Goal: Leave review/rating: Share an evaluation or opinion about a product, service, or content

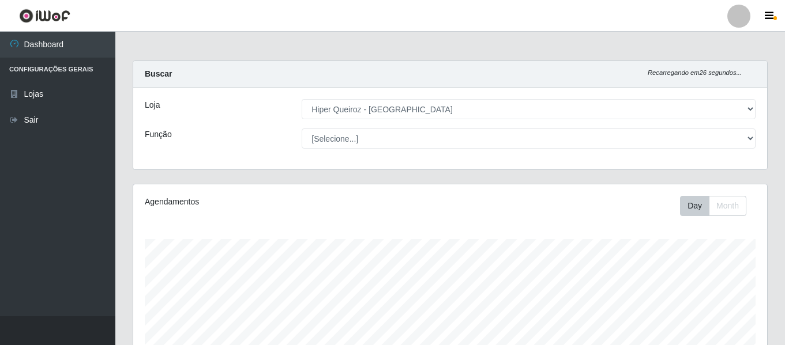
select select "497"
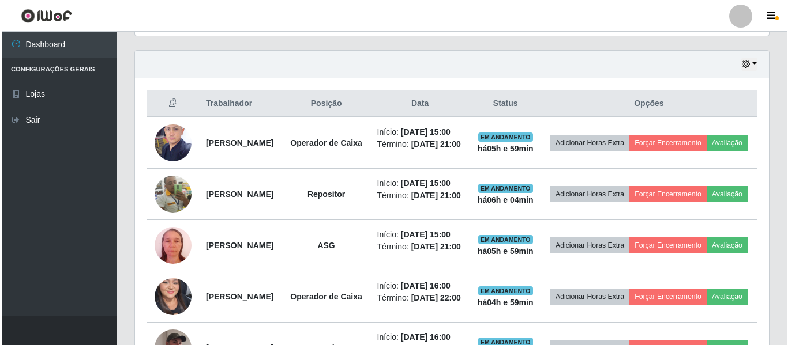
scroll to position [239, 634]
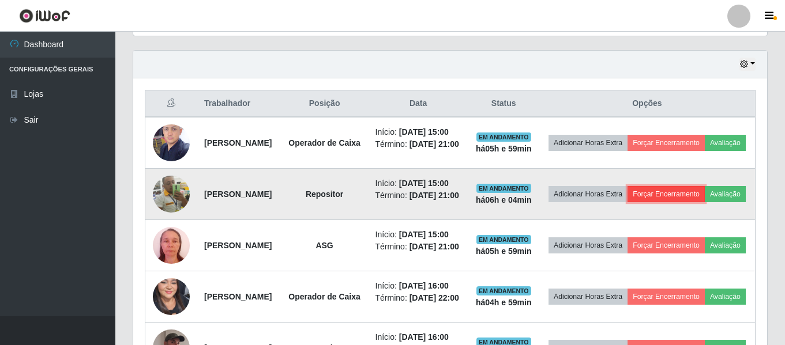
click at [692, 202] on button "Forçar Encerramento" at bounding box center [665, 194] width 77 height 16
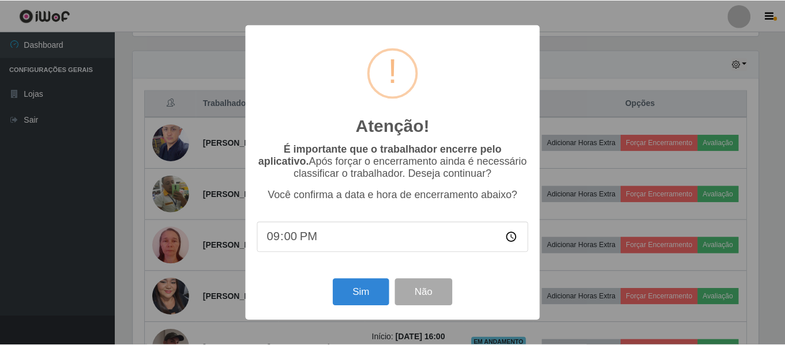
scroll to position [239, 628]
click at [353, 249] on input "21:00" at bounding box center [394, 237] width 272 height 31
click at [325, 244] on input "21:00" at bounding box center [394, 237] width 272 height 31
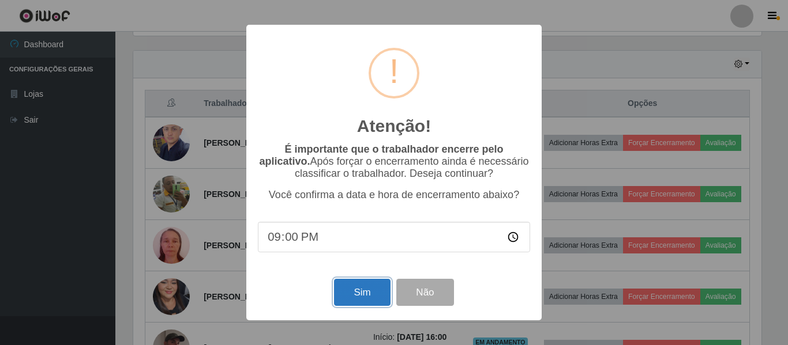
click at [375, 300] on button "Sim" at bounding box center [362, 292] width 56 height 27
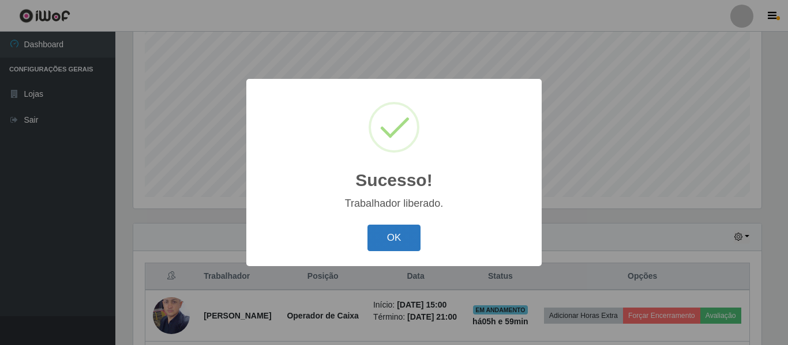
click at [407, 236] on button "OK" at bounding box center [394, 238] width 54 height 27
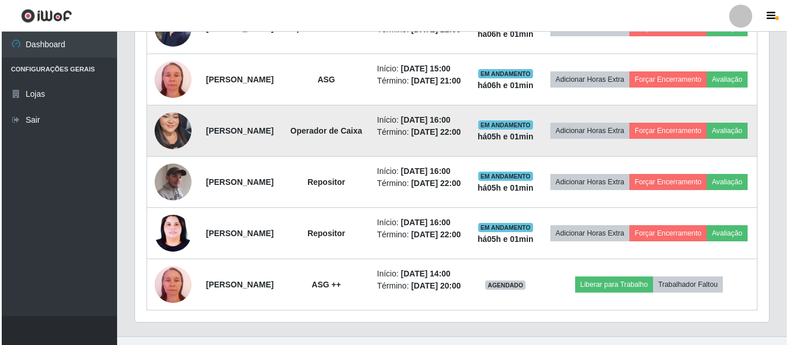
scroll to position [503, 0]
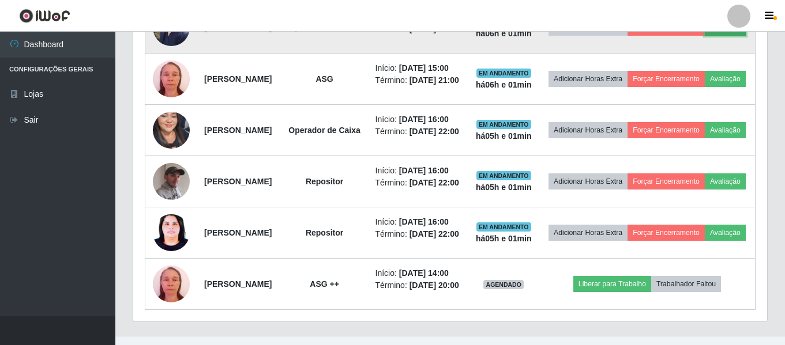
click at [705, 36] on button "Avaliação" at bounding box center [725, 28] width 41 height 16
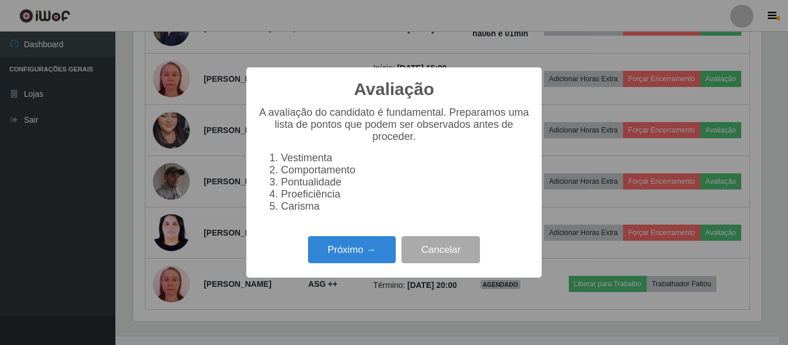
scroll to position [239, 628]
click at [363, 263] on button "Próximo →" at bounding box center [352, 249] width 88 height 27
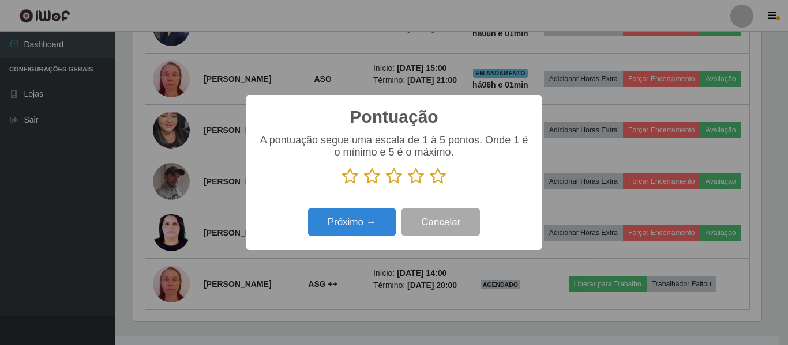
scroll to position [576322, 575933]
click at [435, 181] on icon at bounding box center [438, 176] width 16 height 17
click at [430, 185] on input "radio" at bounding box center [430, 185] width 0 height 0
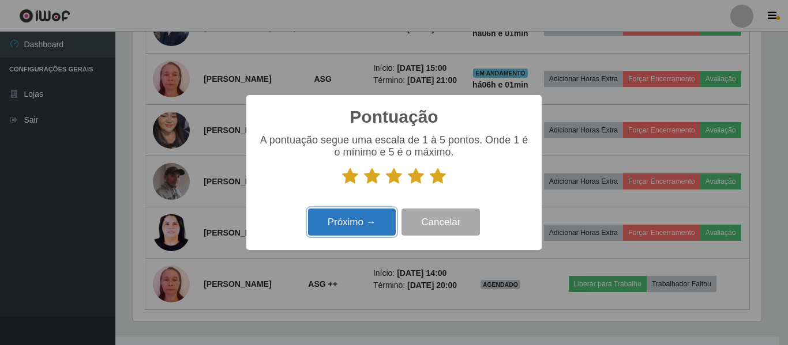
click at [363, 236] on button "Próximo →" at bounding box center [352, 222] width 88 height 27
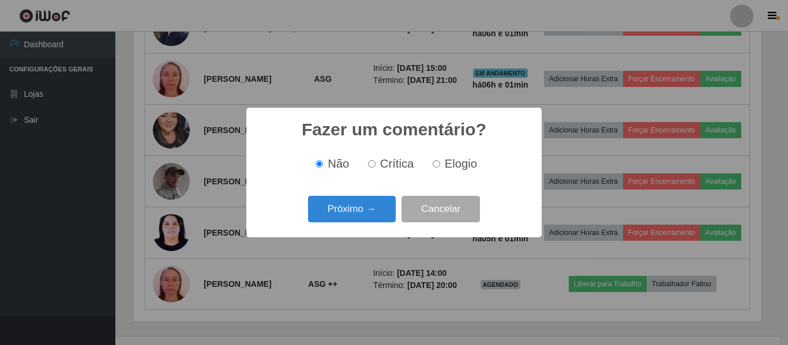
click at [454, 169] on span "Elogio" at bounding box center [461, 163] width 32 height 13
click at [440, 168] on input "Elogio" at bounding box center [435, 163] width 7 height 7
radio input "true"
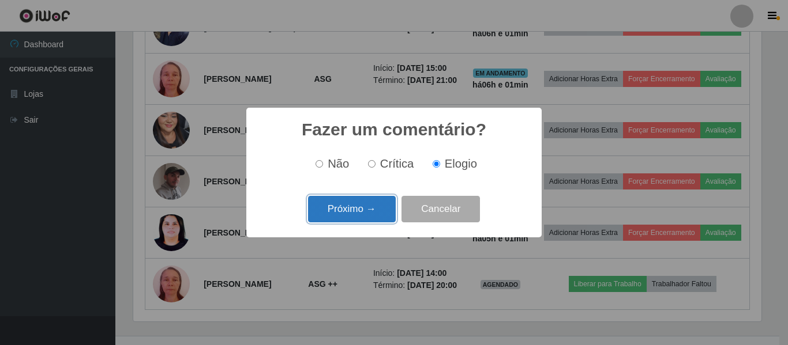
click at [366, 219] on button "Próximo →" at bounding box center [352, 209] width 88 height 27
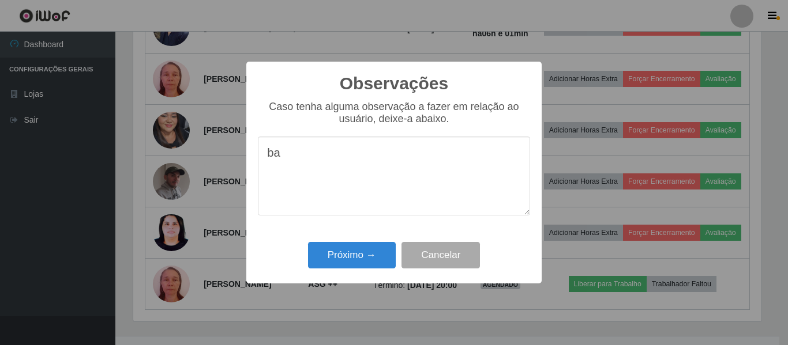
type textarea "b"
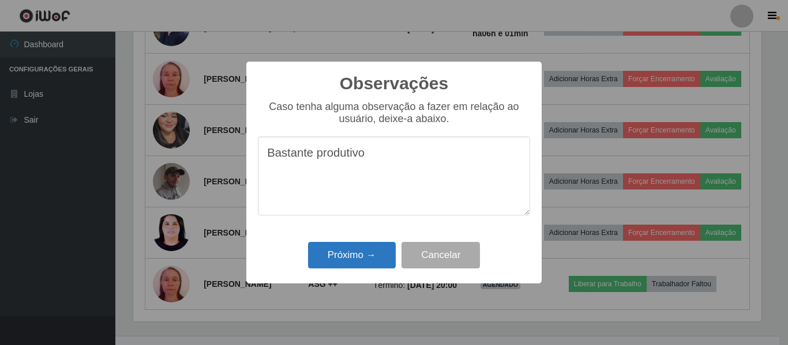
type textarea "Bastante produtivo"
click at [356, 253] on button "Próximo →" at bounding box center [352, 255] width 88 height 27
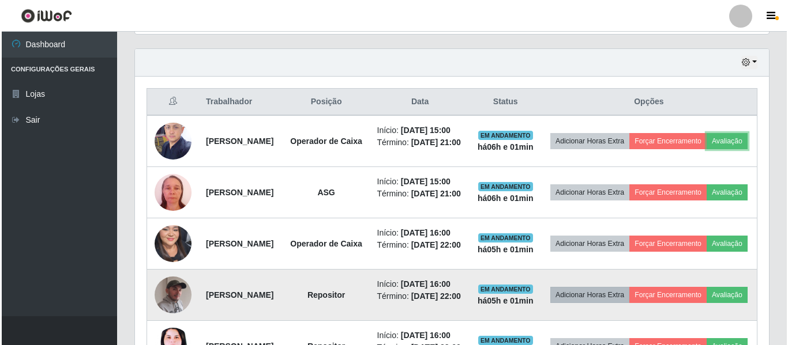
scroll to position [388, 0]
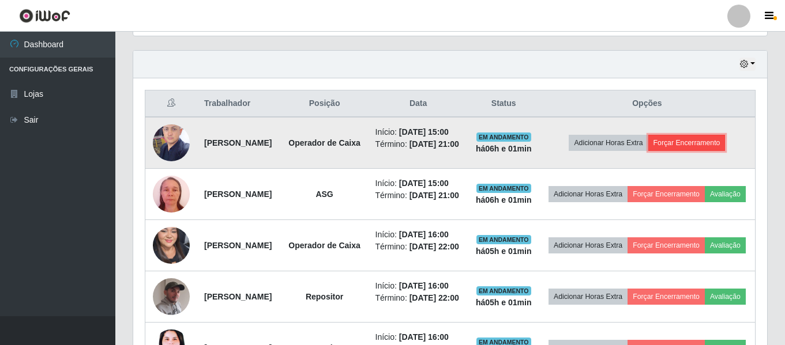
click at [686, 146] on button "Forçar Encerramento" at bounding box center [686, 143] width 77 height 16
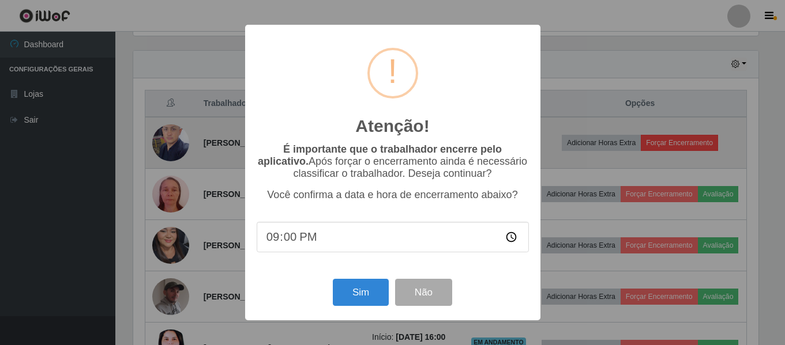
scroll to position [239, 628]
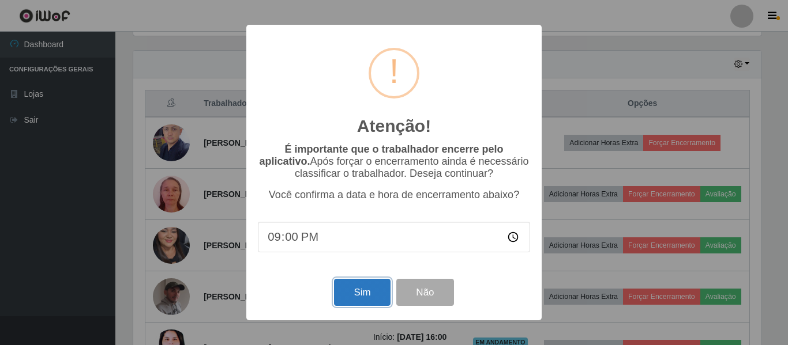
click at [363, 295] on button "Sim" at bounding box center [362, 292] width 56 height 27
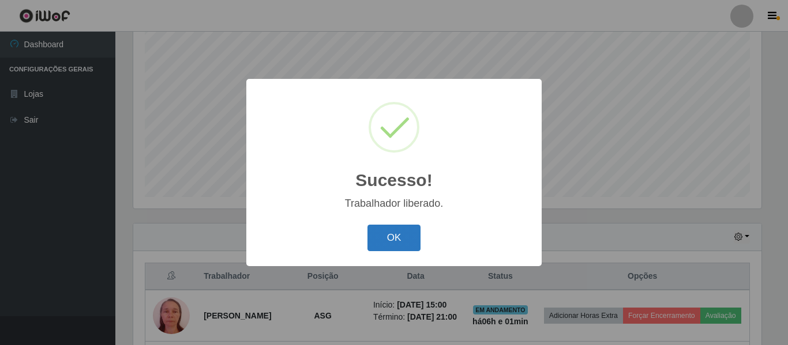
click at [391, 250] on button "OK" at bounding box center [394, 238] width 54 height 27
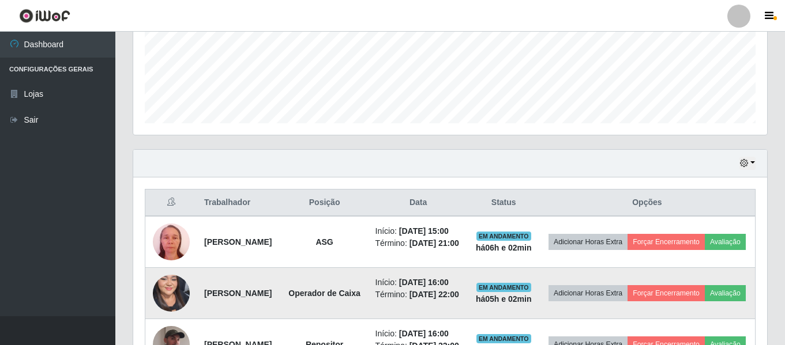
scroll to position [330, 0]
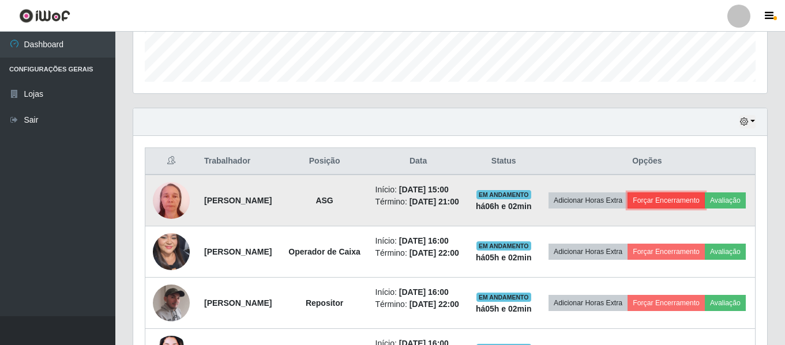
click at [705, 200] on button "Forçar Encerramento" at bounding box center [665, 201] width 77 height 16
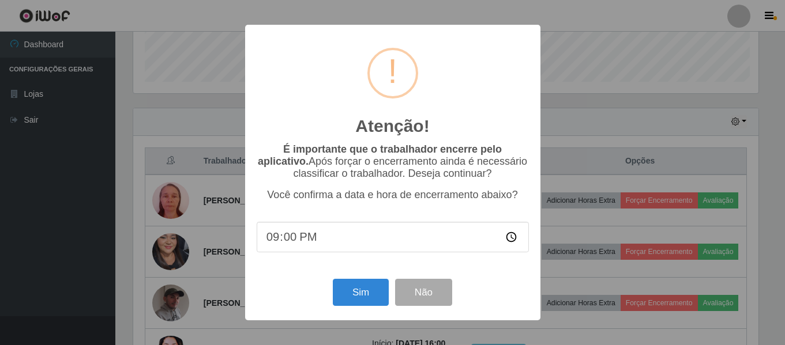
scroll to position [239, 628]
click at [302, 247] on input "21:00" at bounding box center [394, 237] width 272 height 31
click at [291, 242] on input "21:00" at bounding box center [394, 237] width 272 height 31
type input "21:03"
click at [359, 302] on button "Sim" at bounding box center [362, 292] width 56 height 27
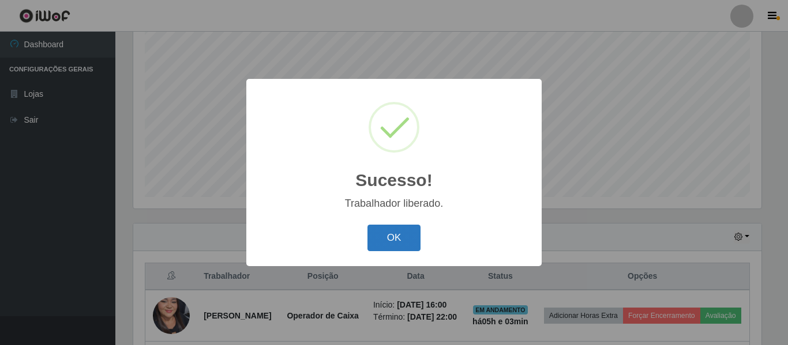
click at [388, 240] on button "OK" at bounding box center [394, 238] width 54 height 27
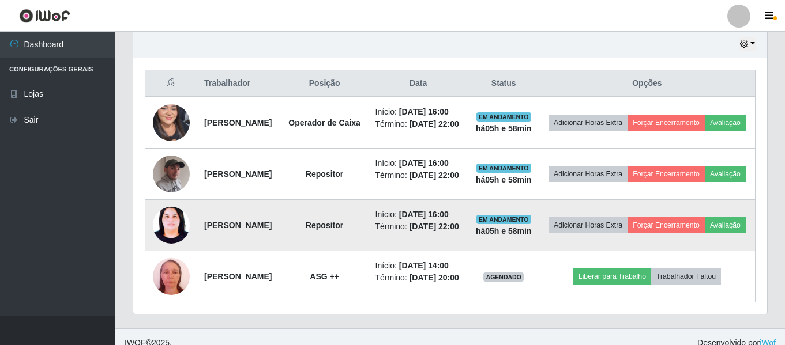
scroll to position [388, 0]
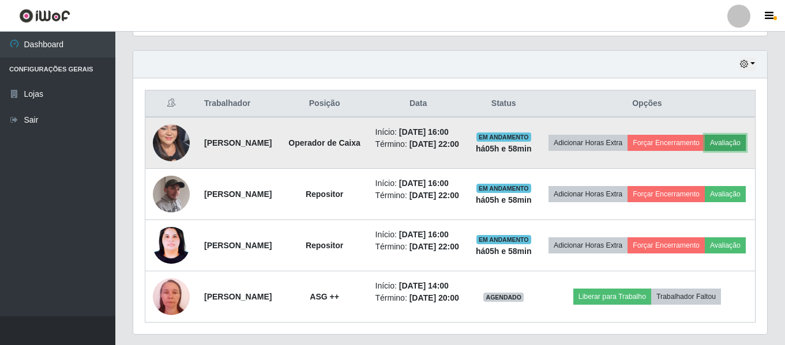
click at [705, 151] on button "Avaliação" at bounding box center [725, 143] width 41 height 16
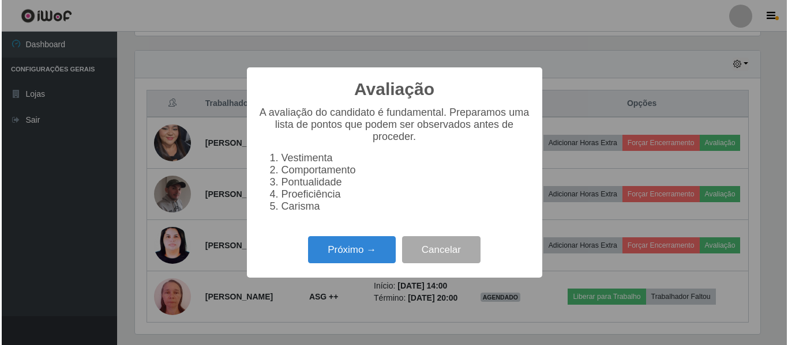
scroll to position [239, 628]
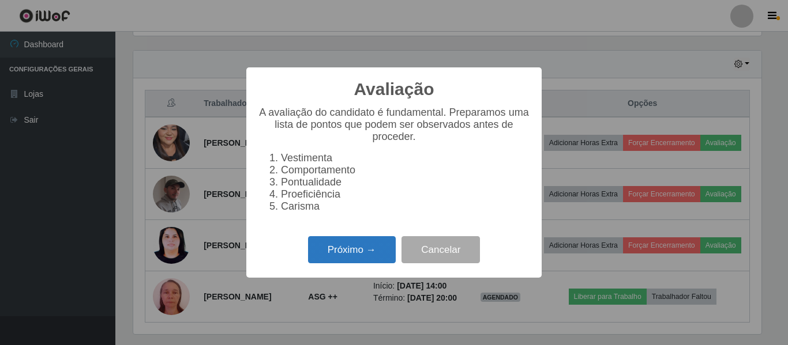
click at [355, 260] on button "Próximo →" at bounding box center [352, 249] width 88 height 27
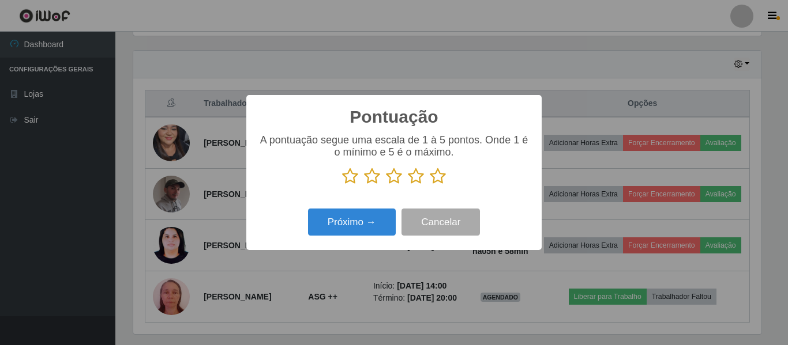
click at [441, 174] on icon at bounding box center [438, 176] width 16 height 17
click at [430, 185] on input "radio" at bounding box center [430, 185] width 0 height 0
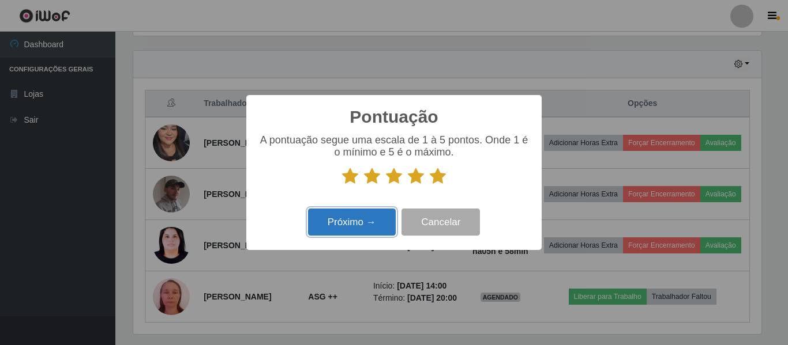
click at [368, 218] on button "Próximo →" at bounding box center [352, 222] width 88 height 27
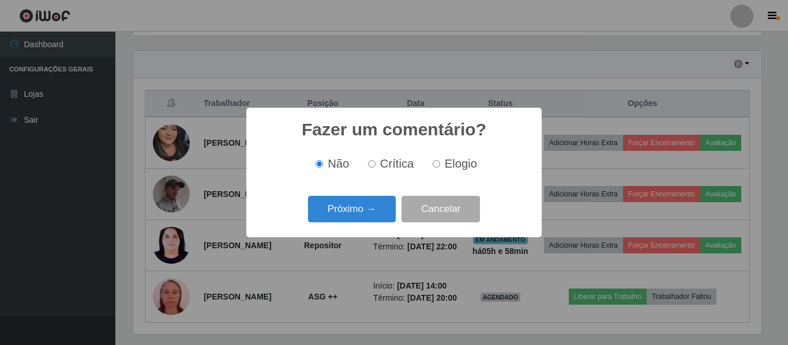
click at [456, 168] on span "Elogio" at bounding box center [461, 163] width 32 height 13
click at [440, 168] on input "Elogio" at bounding box center [435, 163] width 7 height 7
radio input "true"
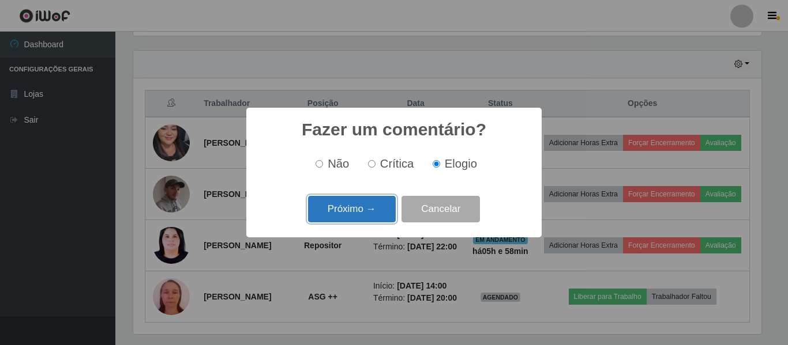
click at [358, 221] on button "Próximo →" at bounding box center [352, 209] width 88 height 27
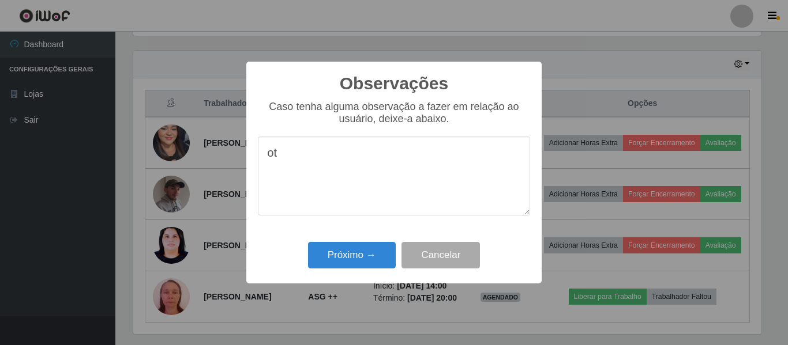
type textarea "o"
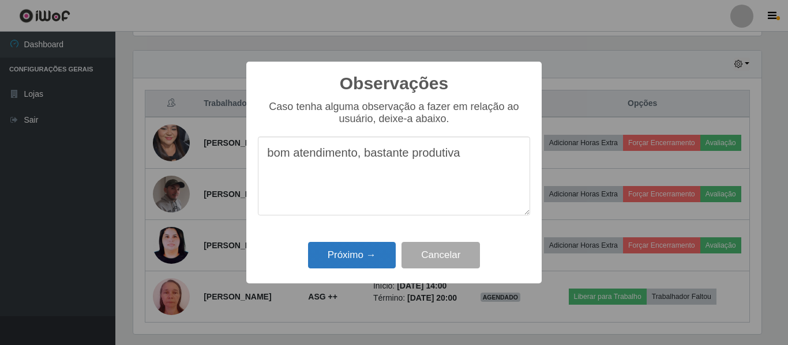
type textarea "bom atendimento, bastante produtiva"
click at [347, 258] on button "Próximo →" at bounding box center [352, 255] width 88 height 27
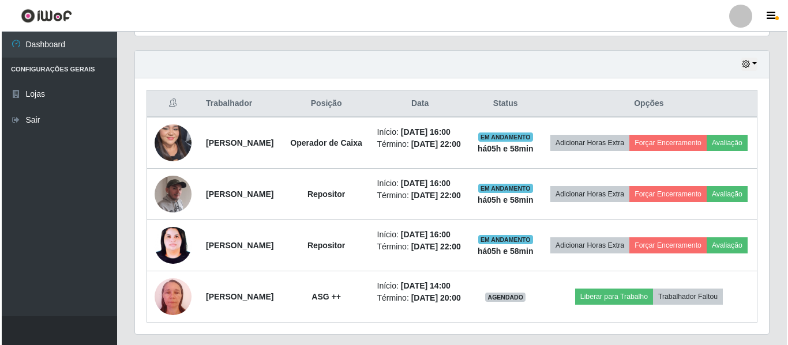
scroll to position [239, 634]
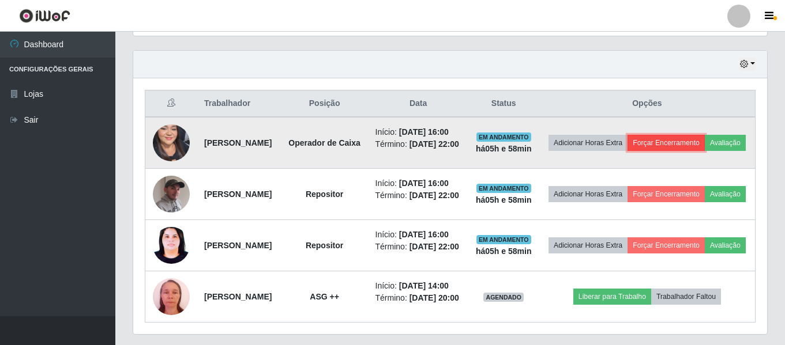
click at [695, 142] on button "Forçar Encerramento" at bounding box center [665, 143] width 77 height 16
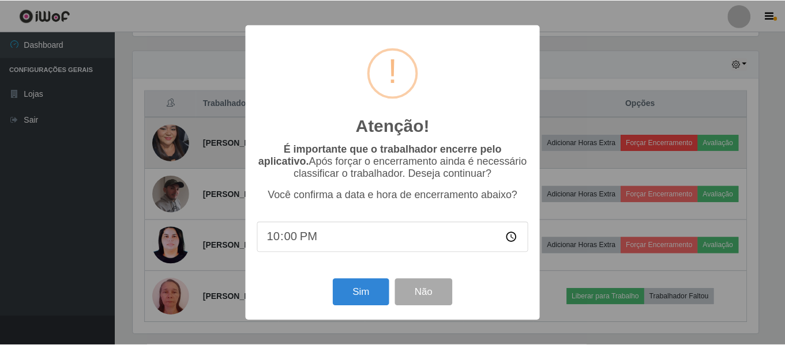
scroll to position [239, 628]
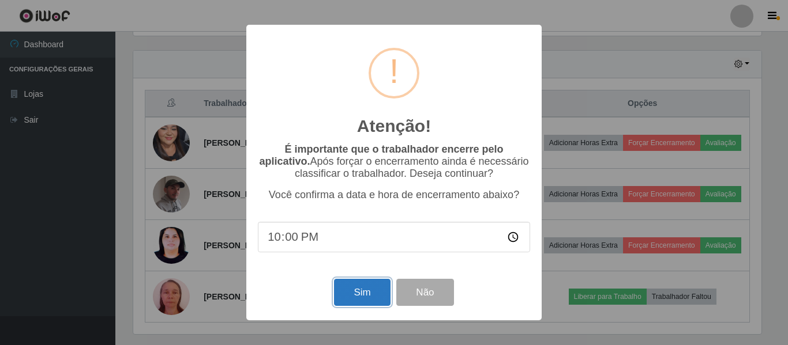
click at [382, 290] on button "Sim" at bounding box center [362, 292] width 56 height 27
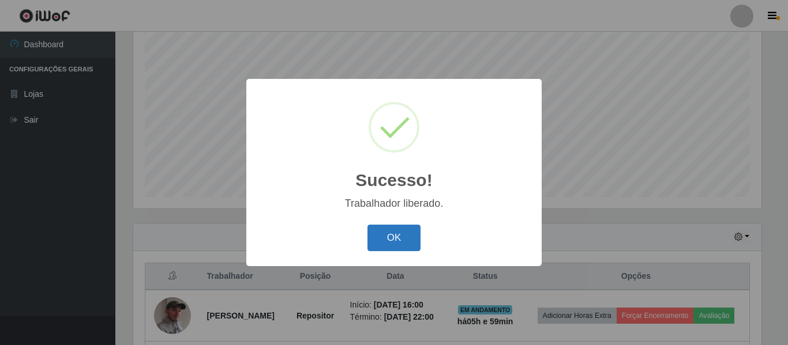
click at [394, 236] on button "OK" at bounding box center [394, 238] width 54 height 27
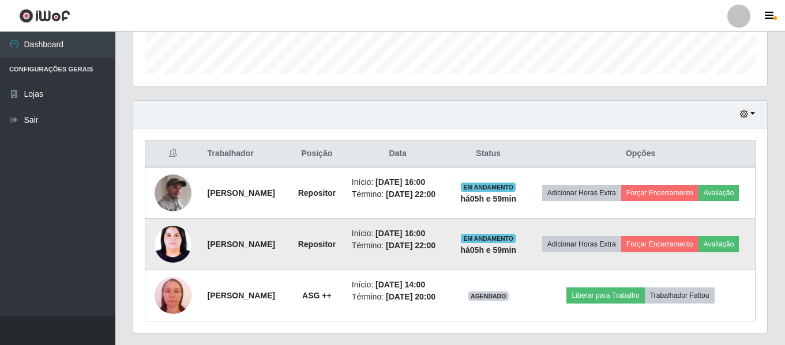
scroll to position [388, 0]
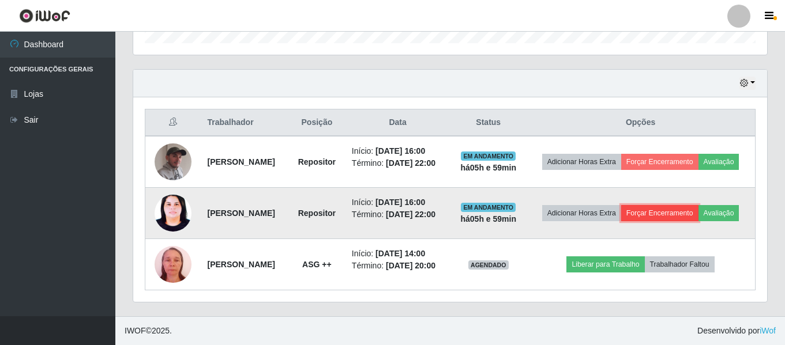
click at [690, 205] on button "Forçar Encerramento" at bounding box center [659, 213] width 77 height 16
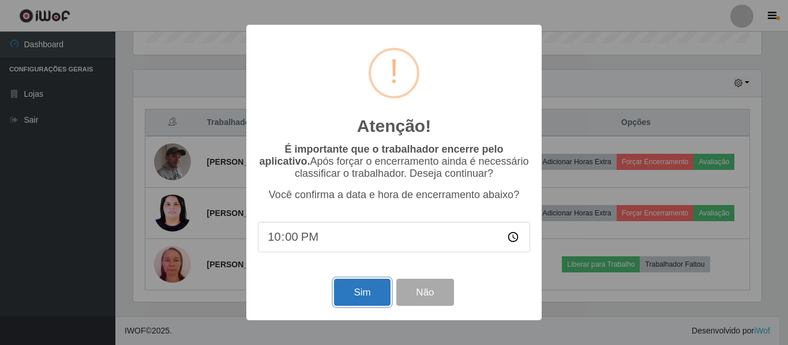
click at [374, 304] on button "Sim" at bounding box center [362, 292] width 56 height 27
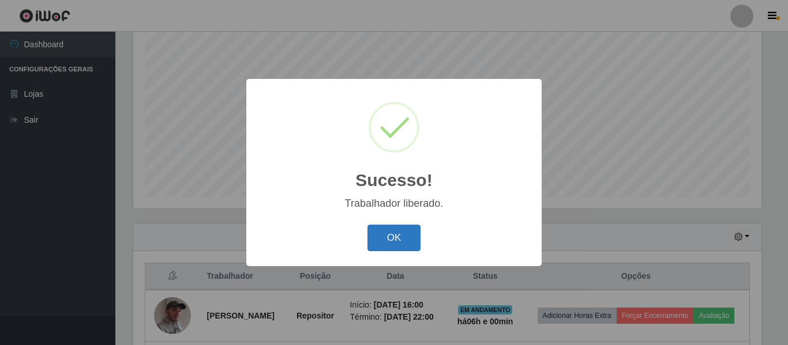
click at [407, 240] on button "OK" at bounding box center [394, 238] width 54 height 27
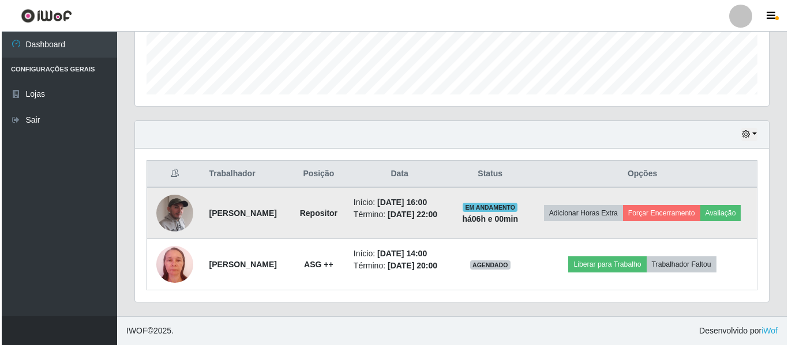
scroll to position [335, 0]
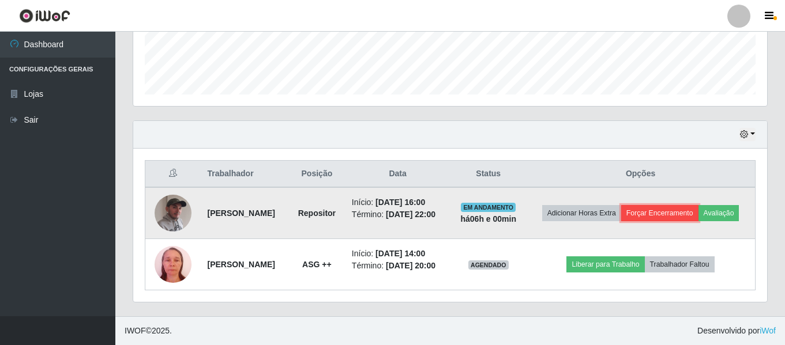
click at [695, 205] on button "Forçar Encerramento" at bounding box center [659, 213] width 77 height 16
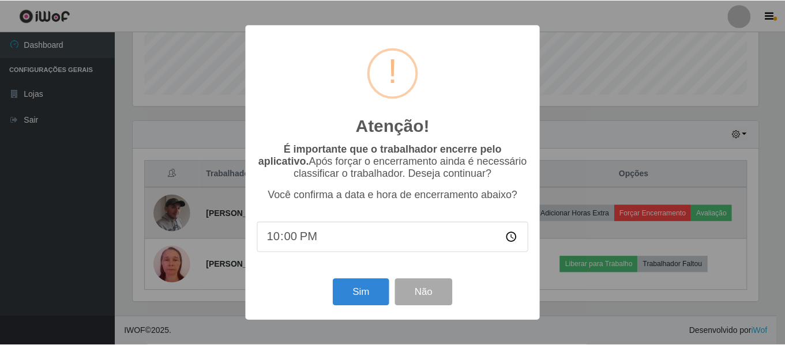
scroll to position [239, 628]
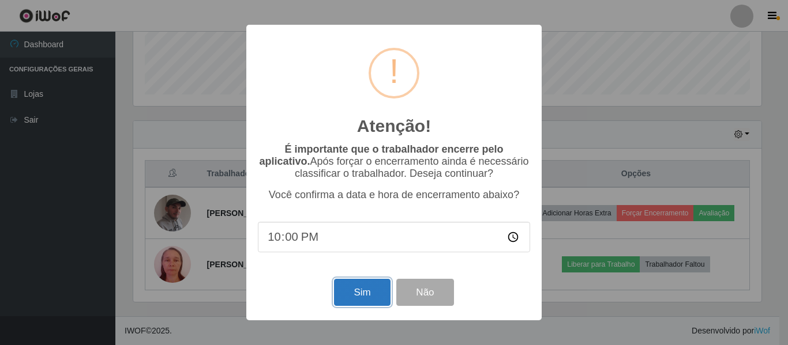
click at [374, 294] on button "Sim" at bounding box center [362, 292] width 56 height 27
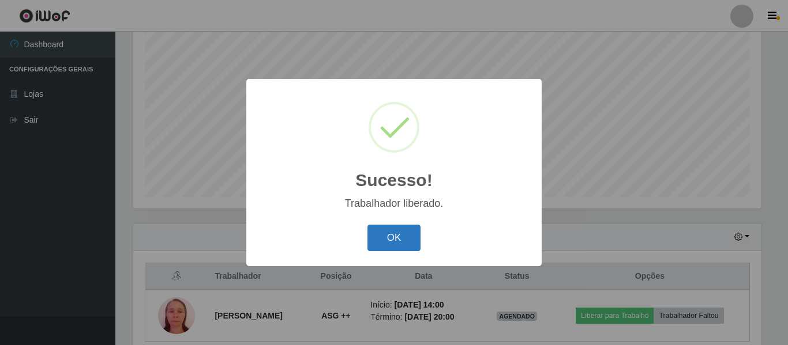
click at [399, 245] on button "OK" at bounding box center [394, 238] width 54 height 27
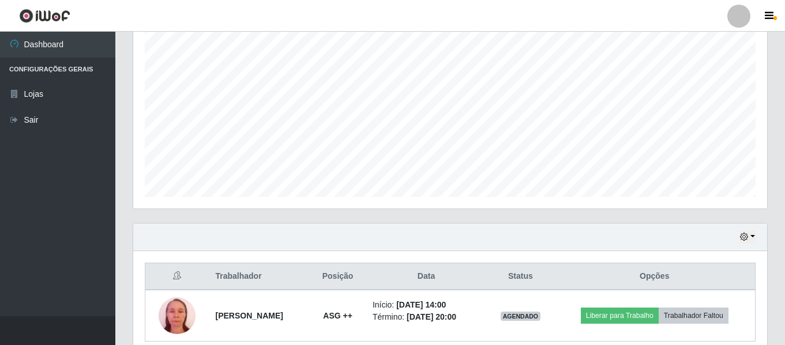
scroll to position [266, 0]
